Goal: Task Accomplishment & Management: Manage account settings

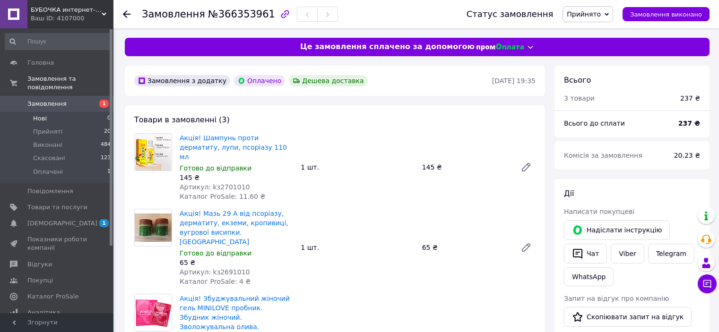
scroll to position [64, 0]
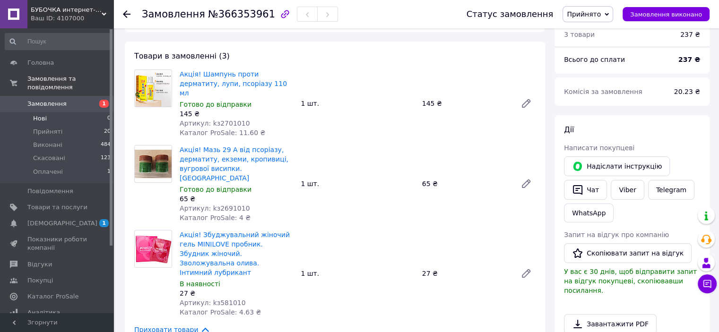
click at [37, 114] on span "Нові" at bounding box center [40, 118] width 14 height 9
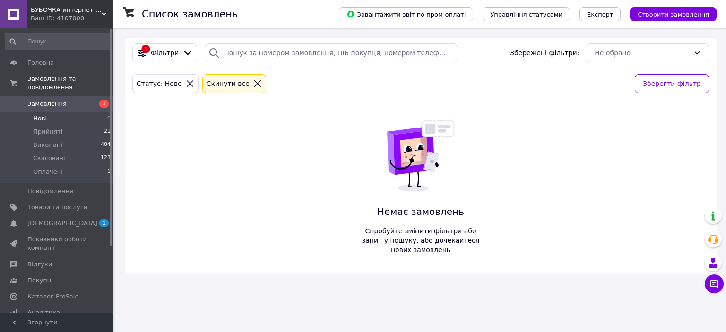
click at [253, 84] on icon at bounding box center [257, 83] width 9 height 9
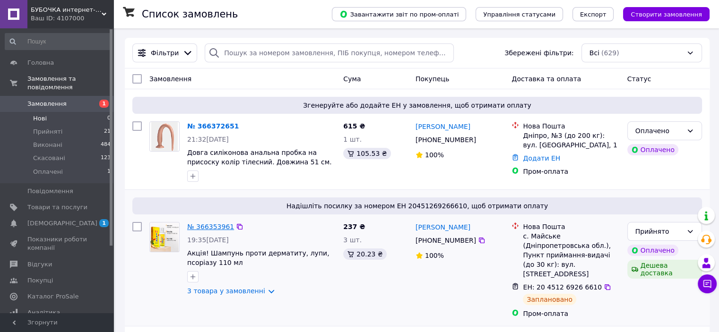
click at [213, 227] on link "№ 366353961" at bounding box center [210, 227] width 47 height 8
